Goal: Information Seeking & Learning: Learn about a topic

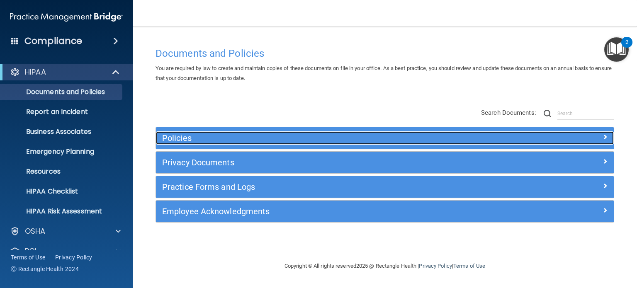
click at [185, 141] on h5 "Policies" at bounding box center [327, 137] width 331 height 9
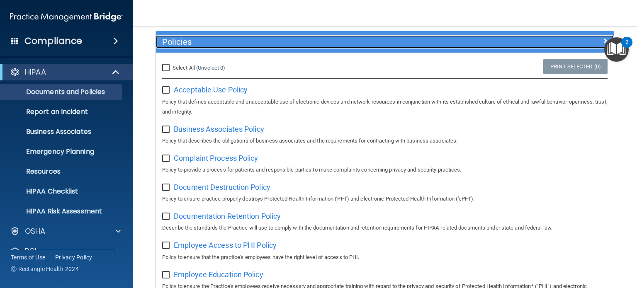
scroll to position [83, 0]
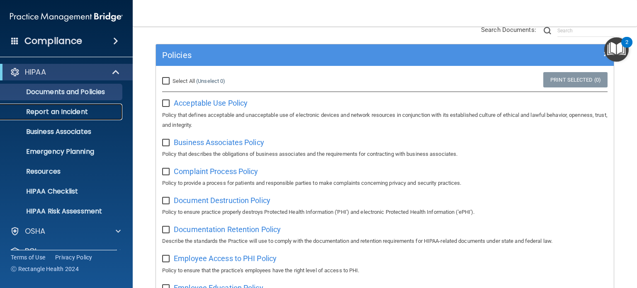
click at [50, 115] on p "Report an Incident" at bounding box center [61, 112] width 113 height 8
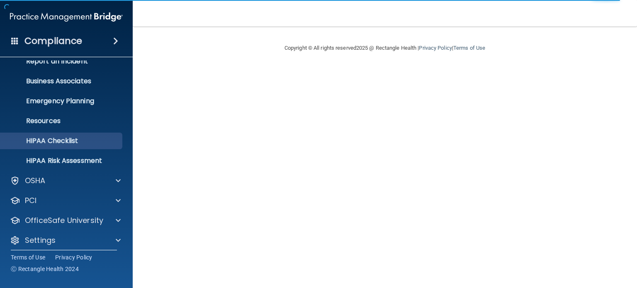
scroll to position [56, 0]
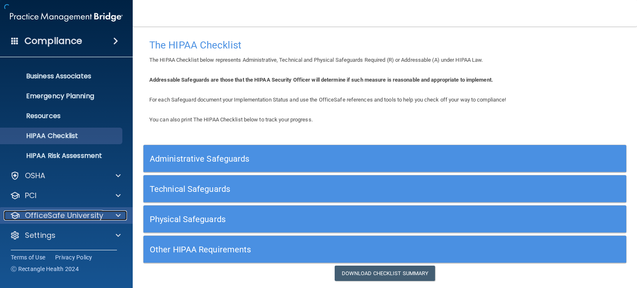
click at [70, 215] on p "OfficeSafe University" at bounding box center [64, 216] width 78 height 10
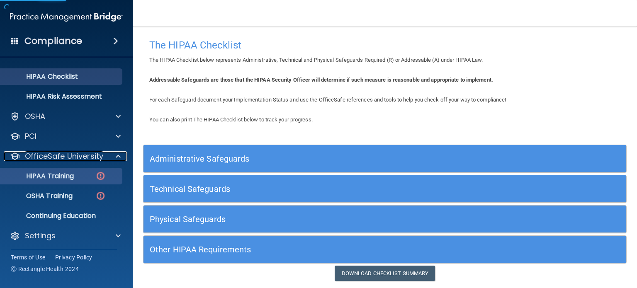
scroll to position [115, 0]
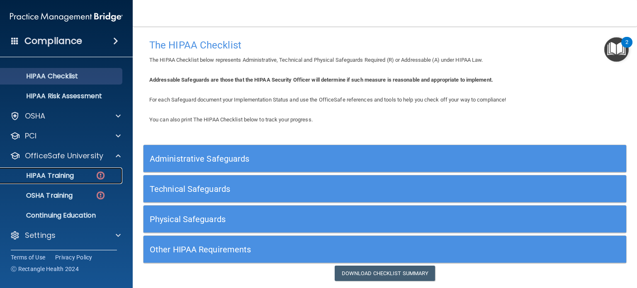
click at [49, 179] on p "HIPAA Training" at bounding box center [39, 176] width 68 height 8
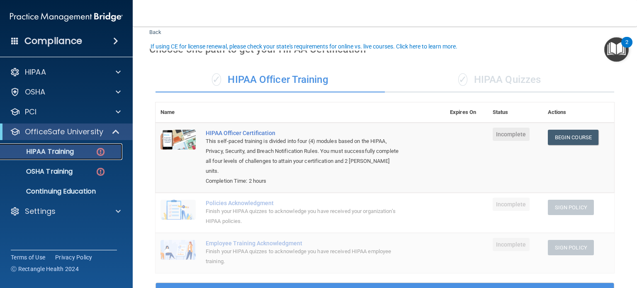
scroll to position [41, 0]
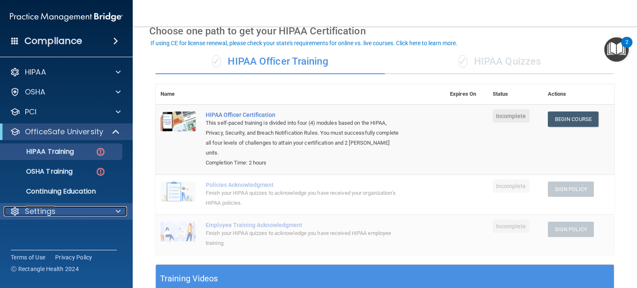
click at [64, 213] on div "Settings" at bounding box center [55, 211] width 103 height 10
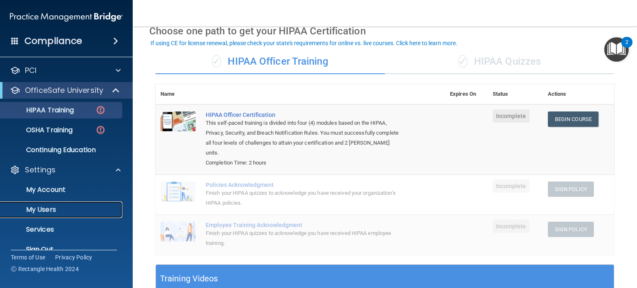
click at [49, 212] on p "My Users" at bounding box center [61, 210] width 113 height 8
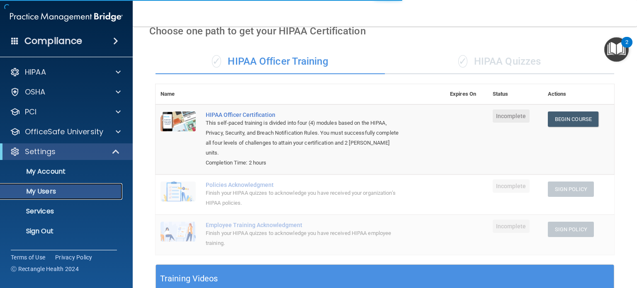
select select "20"
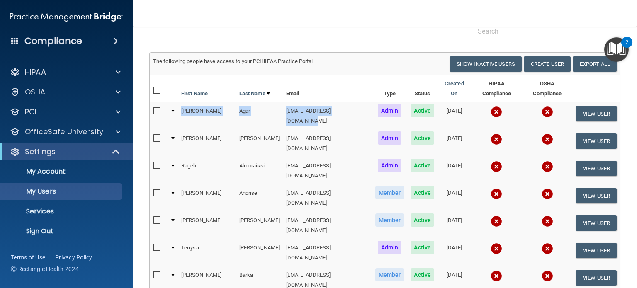
drag, startPoint x: 182, startPoint y: 105, endPoint x: 335, endPoint y: 109, distance: 152.6
click at [335, 109] on tr "Jason Agar jagar@rectanglehealth.com Admin Active 06/21/2022 View User" at bounding box center [385, 115] width 470 height 27
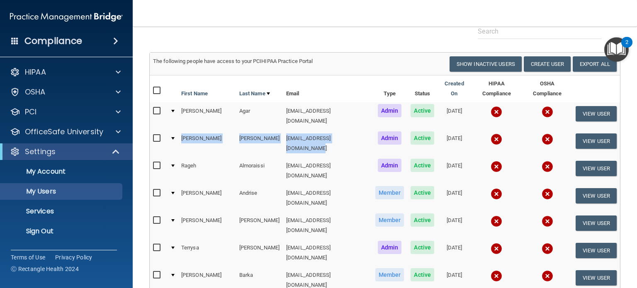
drag, startPoint x: 184, startPoint y: 127, endPoint x: 327, endPoint y: 131, distance: 143.5
click at [327, 131] on tr "Jamie Allred jallred@rectanglehealth.com Admin Active 04/25/2025 View User" at bounding box center [385, 143] width 470 height 27
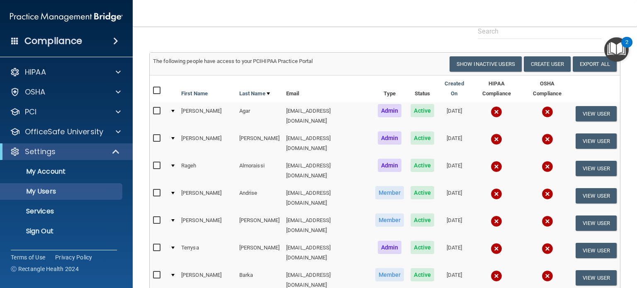
click at [376, 63] on div "The following people have access to your PCIHIPAA Practice Portal" at bounding box center [266, 61] width 238 height 10
drag, startPoint x: 191, startPoint y: 107, endPoint x: 227, endPoint y: 109, distance: 36.5
click at [227, 109] on tr "Jason Agar jagar@rectanglehealth.com Admin Active 06/21/2022 View User" at bounding box center [385, 115] width 470 height 27
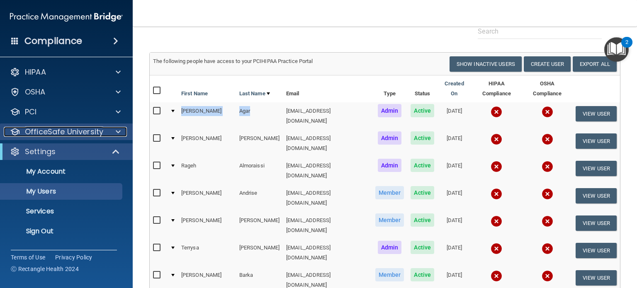
click at [58, 133] on p "OfficeSafe University" at bounding box center [64, 132] width 78 height 10
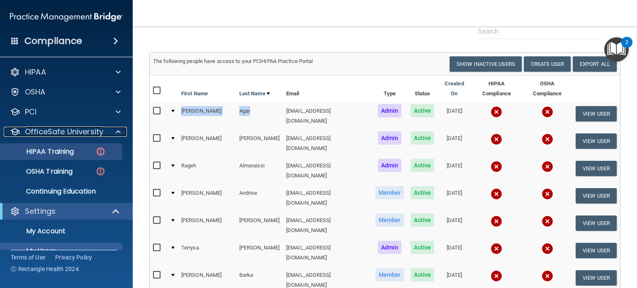
scroll to position [41, 0]
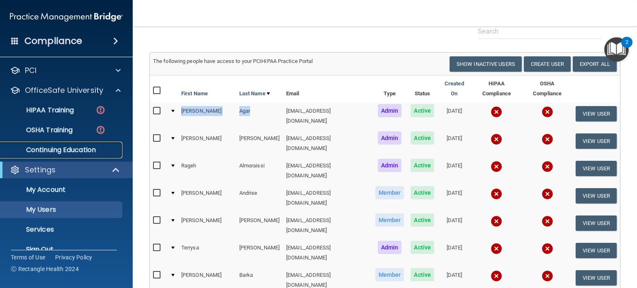
click at [63, 149] on p "Continuing Education" at bounding box center [61, 150] width 113 height 8
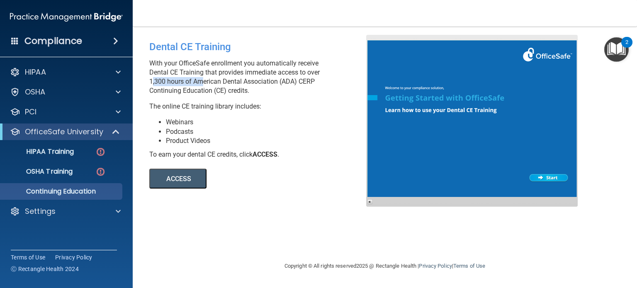
drag, startPoint x: 149, startPoint y: 80, endPoint x: 197, endPoint y: 82, distance: 48.1
click at [197, 82] on p "With your OfficeSafe enrollment you automatically receive Dental CE Training th…" at bounding box center [260, 77] width 223 height 36
drag, startPoint x: 233, startPoint y: 232, endPoint x: 227, endPoint y: 231, distance: 5.5
click at [228, 232] on div "Dental CE Training With your OfficeSafe enrollment you automatically receive De…" at bounding box center [384, 144] width 471 height 218
click at [47, 171] on p "OSHA Training" at bounding box center [38, 171] width 67 height 8
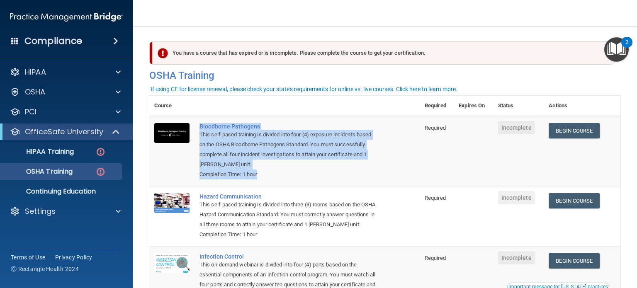
drag, startPoint x: 190, startPoint y: 130, endPoint x: 291, endPoint y: 175, distance: 110.8
click at [291, 175] on tr "Bloodborne Pathogens This self-paced training is divided into four (4) exposure…" at bounding box center [384, 151] width 471 height 70
click at [299, 170] on div "This self-paced training is divided into four (4) exposure incidents based on t…" at bounding box center [288, 150] width 179 height 40
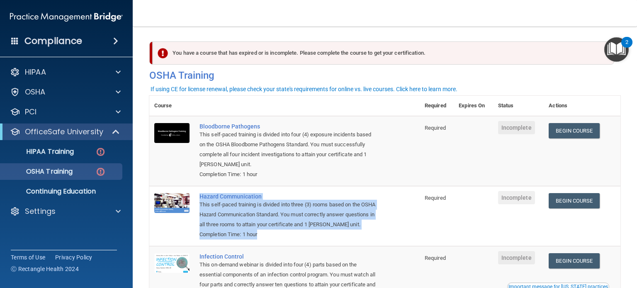
drag, startPoint x: 196, startPoint y: 199, endPoint x: 270, endPoint y: 236, distance: 83.4
click at [270, 236] on td "Hazard Communication This self-paced training is divided into three (3) rooms b…" at bounding box center [306, 216] width 225 height 60
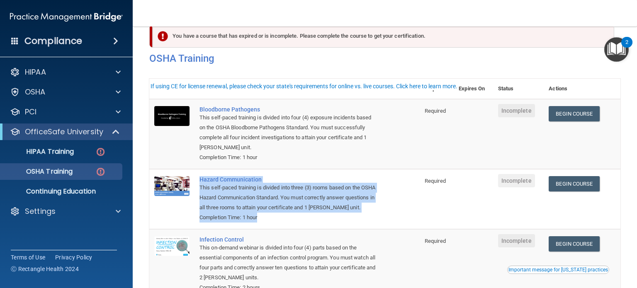
scroll to position [83, 0]
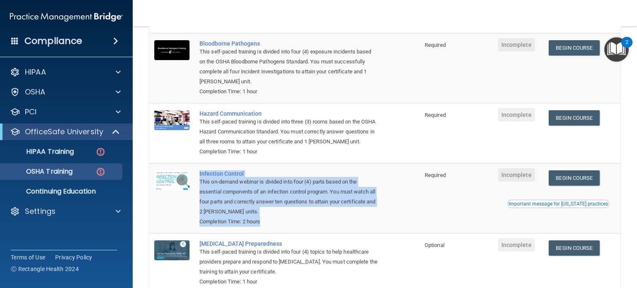
drag, startPoint x: 199, startPoint y: 175, endPoint x: 284, endPoint y: 218, distance: 94.7
click at [284, 218] on td "Infection Control This on-demand webinar is divided into four (4) parts based o…" at bounding box center [306, 198] width 225 height 70
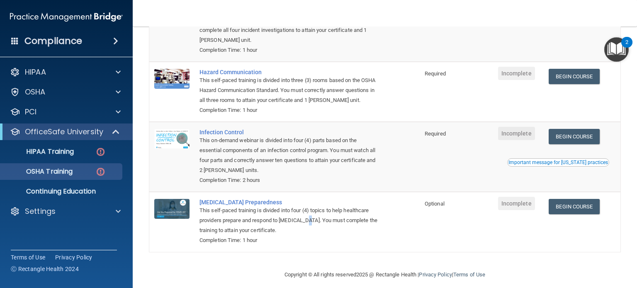
click at [307, 218] on div "This self-paced training is divided into four (4) topics to help healthcare pro…" at bounding box center [288, 221] width 179 height 30
click at [301, 188] on td "Infection Control This on-demand webinar is divided into four (4) parts based o…" at bounding box center [306, 157] width 225 height 70
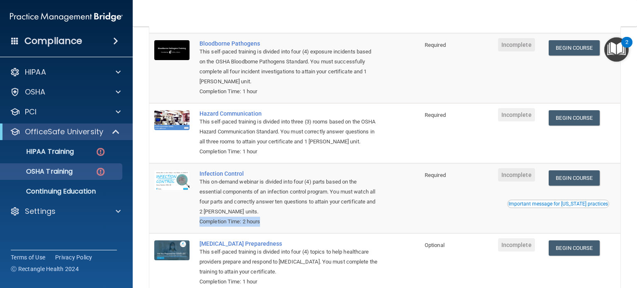
drag, startPoint x: 251, startPoint y: 223, endPoint x: 197, endPoint y: 223, distance: 53.9
click at [197, 223] on td "Infection Control This on-demand webinar is divided into four (4) parts based o…" at bounding box center [306, 198] width 225 height 70
drag, startPoint x: 268, startPoint y: 154, endPoint x: 199, endPoint y: 159, distance: 69.0
click at [199, 159] on td "Hazard Communication This self-paced training is divided into three (3) rooms b…" at bounding box center [306, 133] width 225 height 60
drag, startPoint x: 212, startPoint y: 96, endPoint x: 196, endPoint y: 91, distance: 16.9
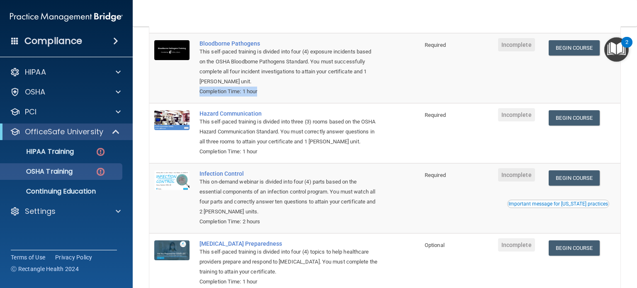
click at [196, 91] on td "Bloodborne Pathogens This self-paced training is divided into four (4) exposure…" at bounding box center [306, 68] width 225 height 70
click at [56, 95] on div "OSHA" at bounding box center [55, 92] width 103 height 10
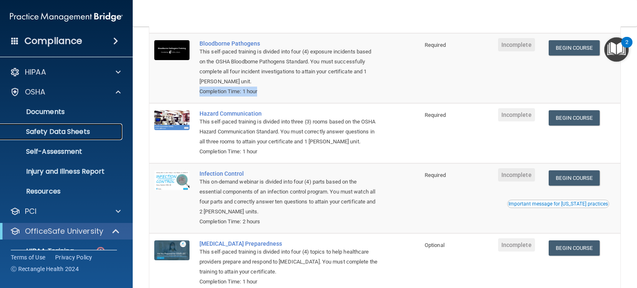
click at [61, 131] on p "Safety Data Sheets" at bounding box center [61, 132] width 113 height 8
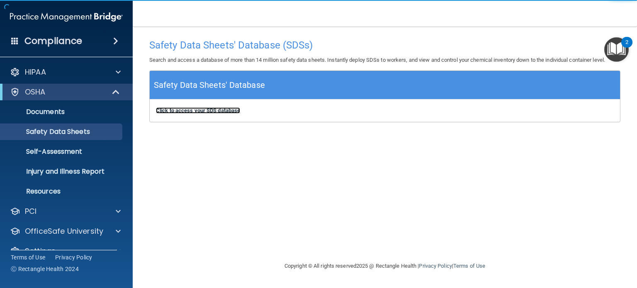
click at [224, 111] on b "Click to access your SDS database" at bounding box center [198, 110] width 84 height 6
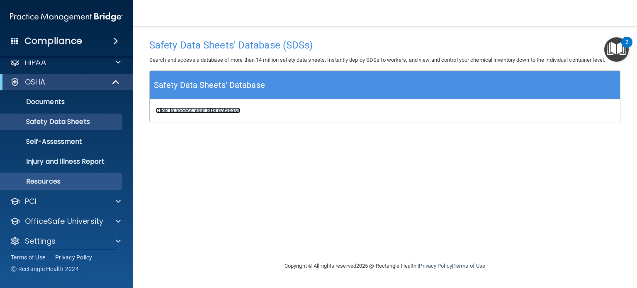
scroll to position [16, 0]
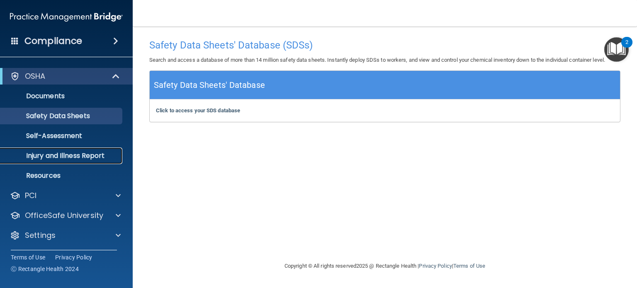
click at [73, 156] on p "Injury and Illness Report" at bounding box center [61, 156] width 113 height 8
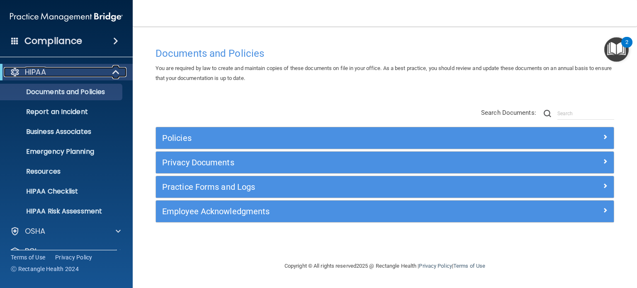
click at [76, 68] on div "HIPAA" at bounding box center [55, 72] width 102 height 10
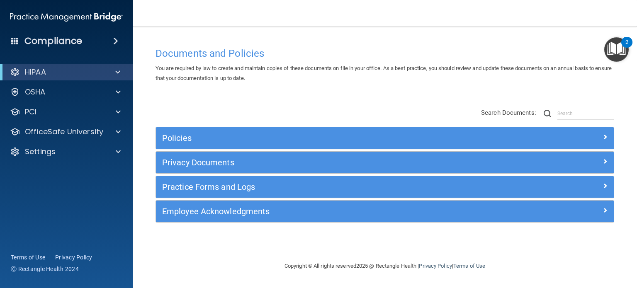
click at [323, 86] on div "Documents and Policies You are required by law to create and maintain copies of…" at bounding box center [384, 152] width 471 height 218
click at [389, 65] on span "You are required by law to create and maintain copies of these documents on fil…" at bounding box center [383, 73] width 456 height 16
